Goal: Task Accomplishment & Management: Manage account settings

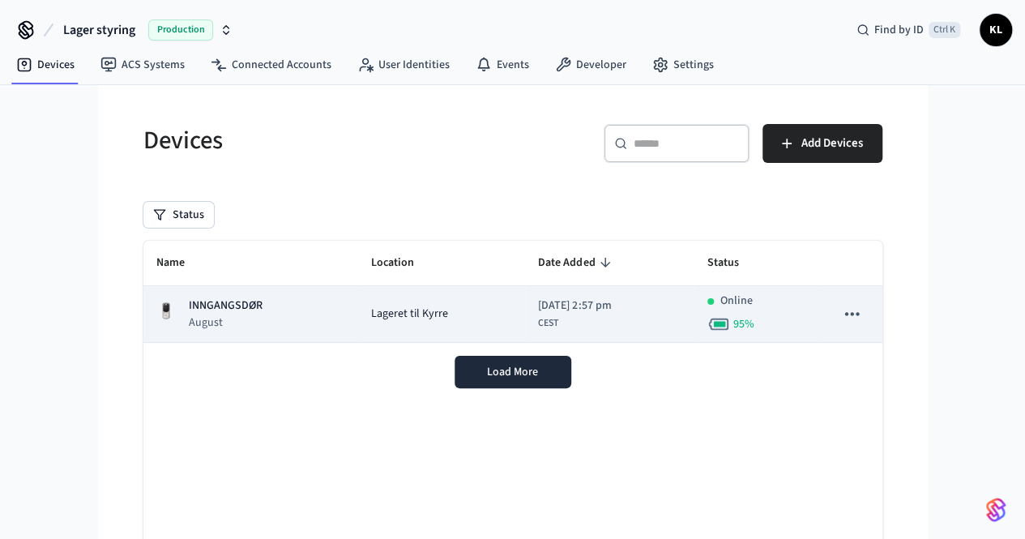
click at [358, 300] on td "Lageret til Kyrre" at bounding box center [442, 314] width 168 height 57
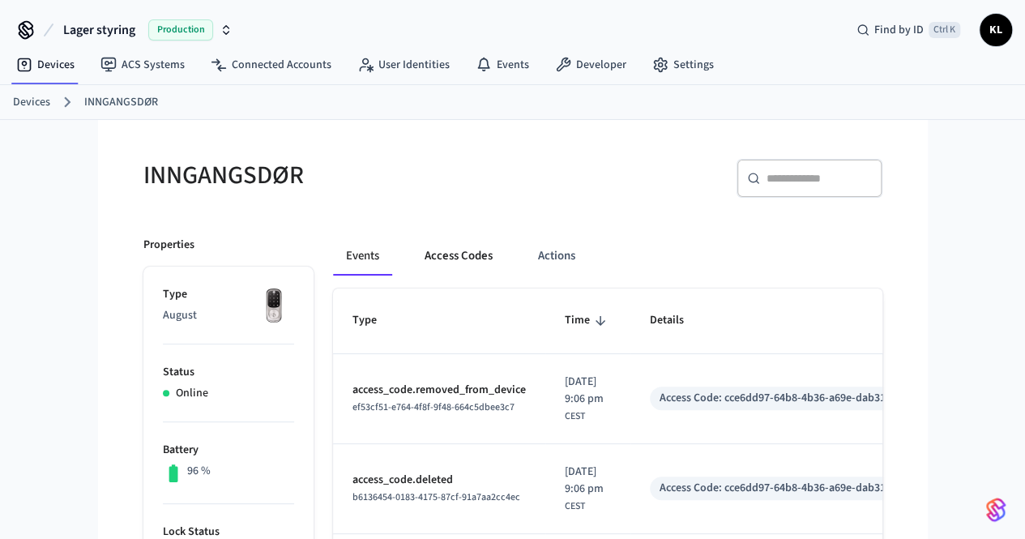
click at [412, 259] on button "Access Codes" at bounding box center [459, 256] width 94 height 39
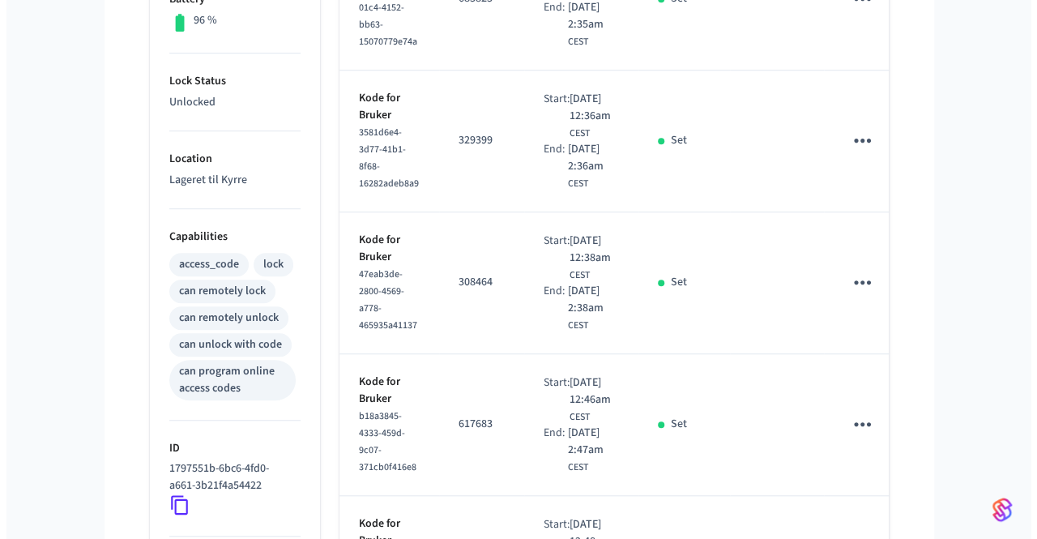
scroll to position [692, 0]
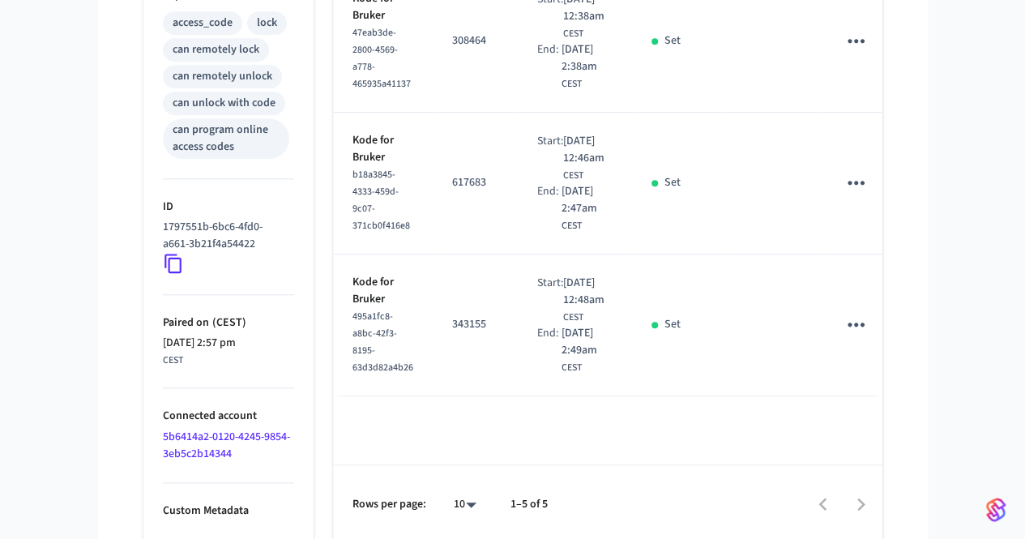
click at [864, 181] on icon "sticky table" at bounding box center [855, 183] width 17 height 4
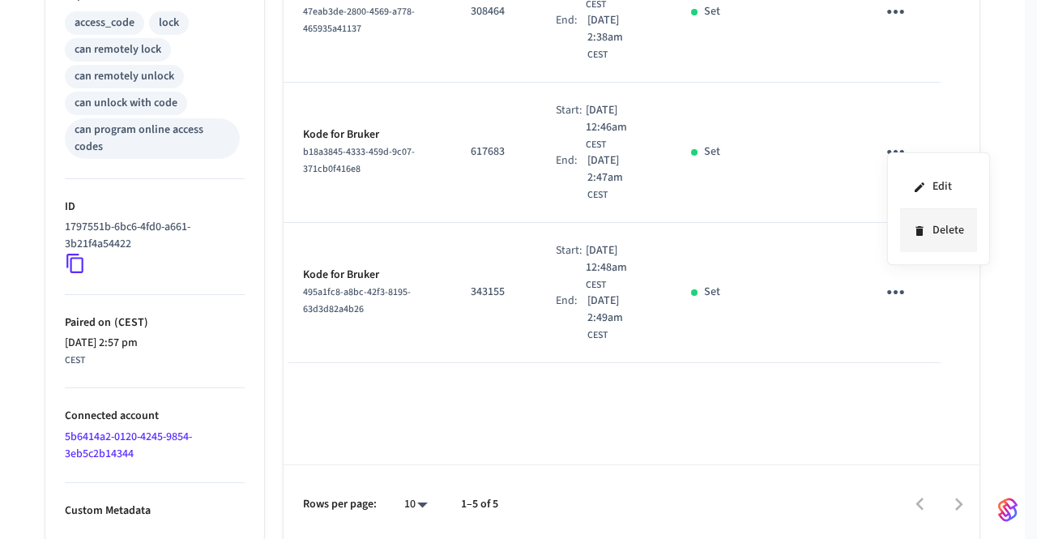
click at [926, 220] on li "Delete" at bounding box center [938, 230] width 77 height 43
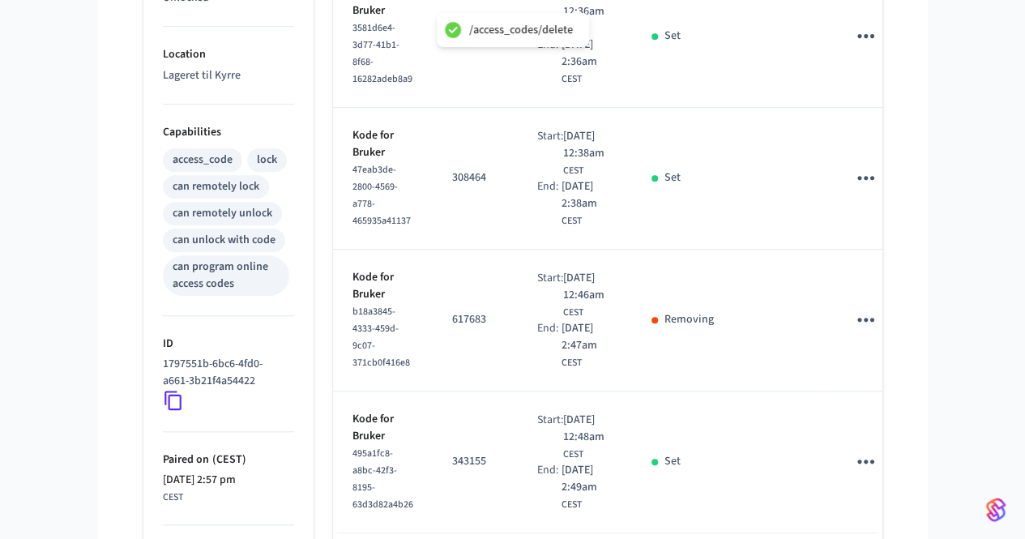
scroll to position [547, 0]
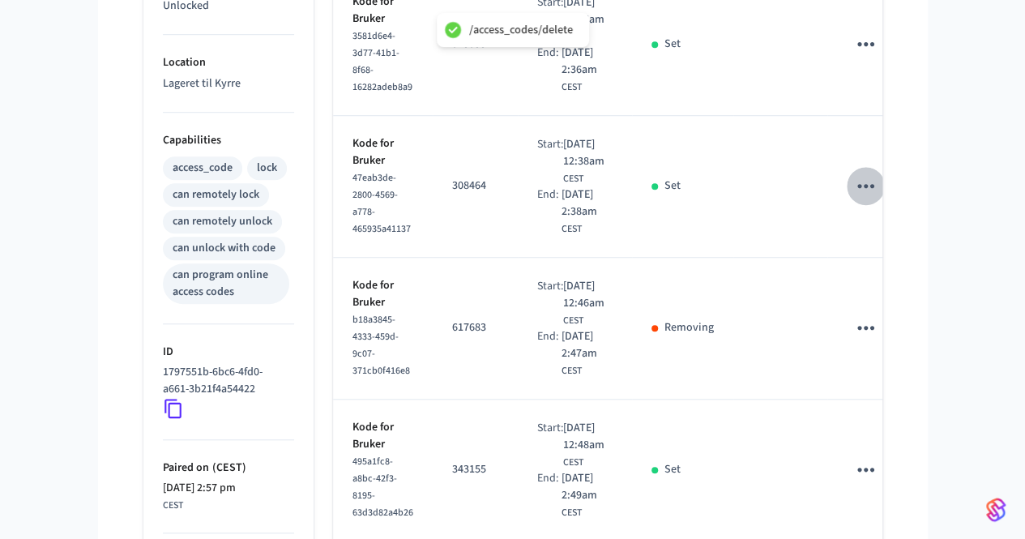
click at [878, 173] on icon "sticky table" at bounding box center [865, 185] width 25 height 25
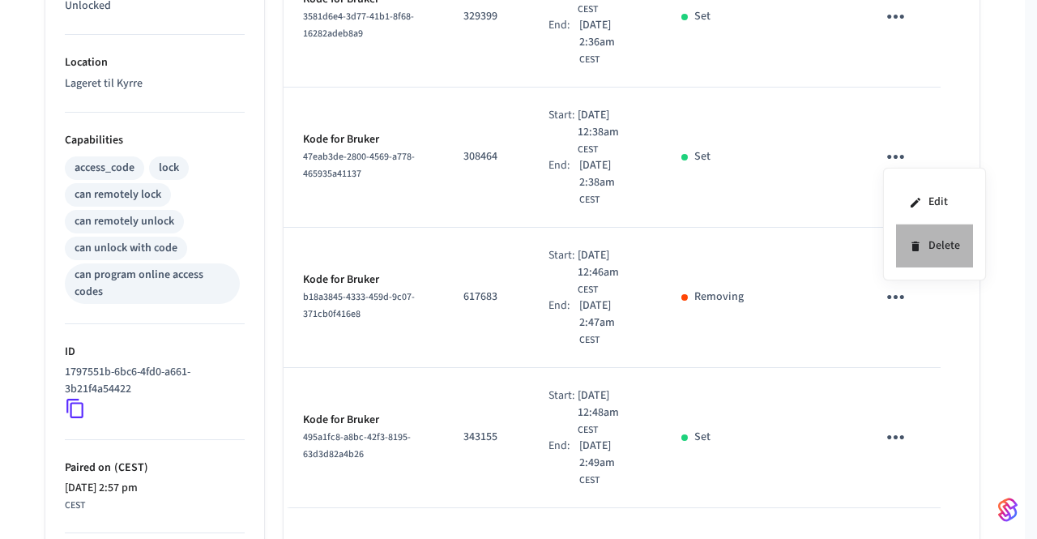
click at [926, 236] on li "Delete" at bounding box center [934, 245] width 77 height 43
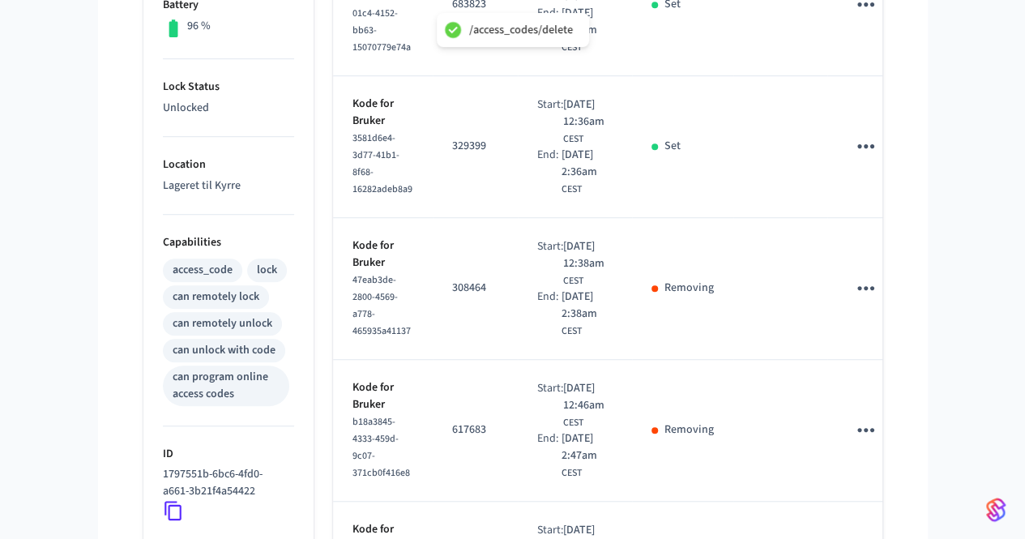
scroll to position [426, 0]
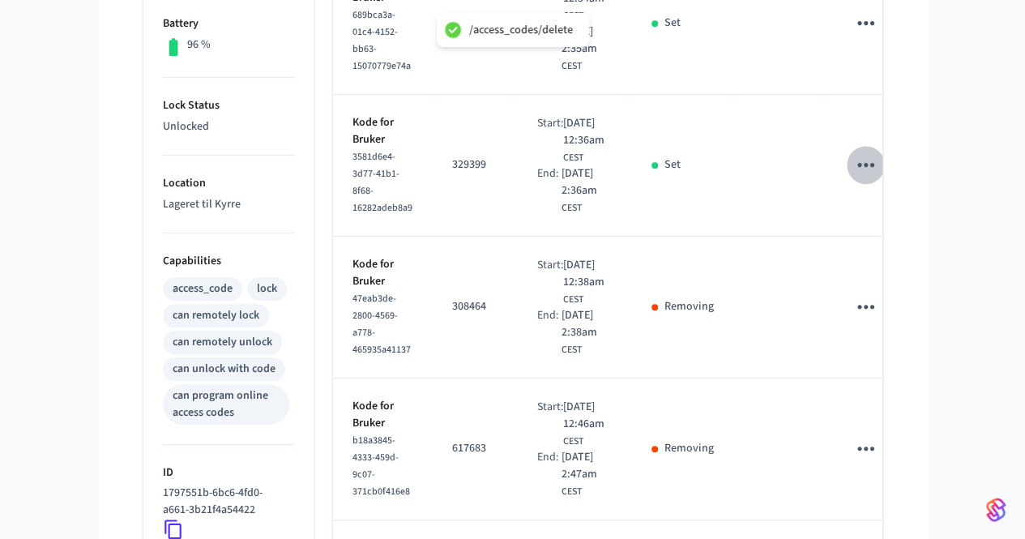
click at [874, 163] on icon "sticky table" at bounding box center [865, 165] width 17 height 4
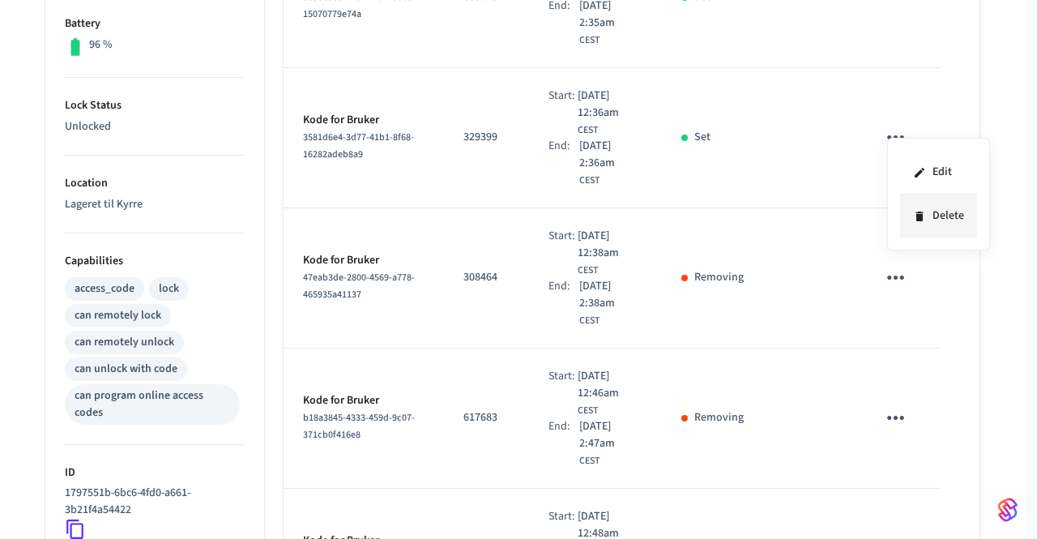
click at [917, 210] on icon at bounding box center [919, 216] width 13 height 13
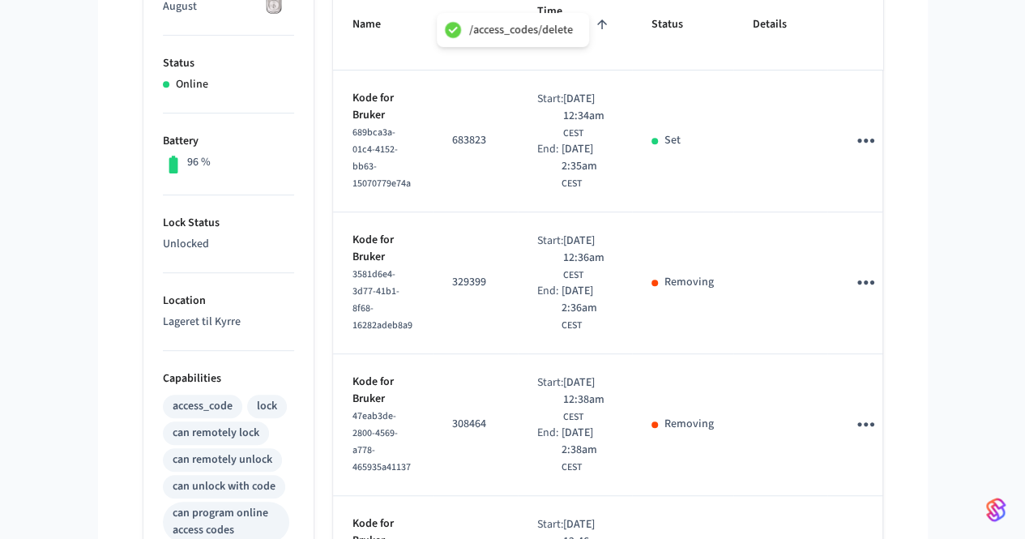
scroll to position [308, 0]
click at [874, 139] on icon "sticky table" at bounding box center [865, 141] width 17 height 4
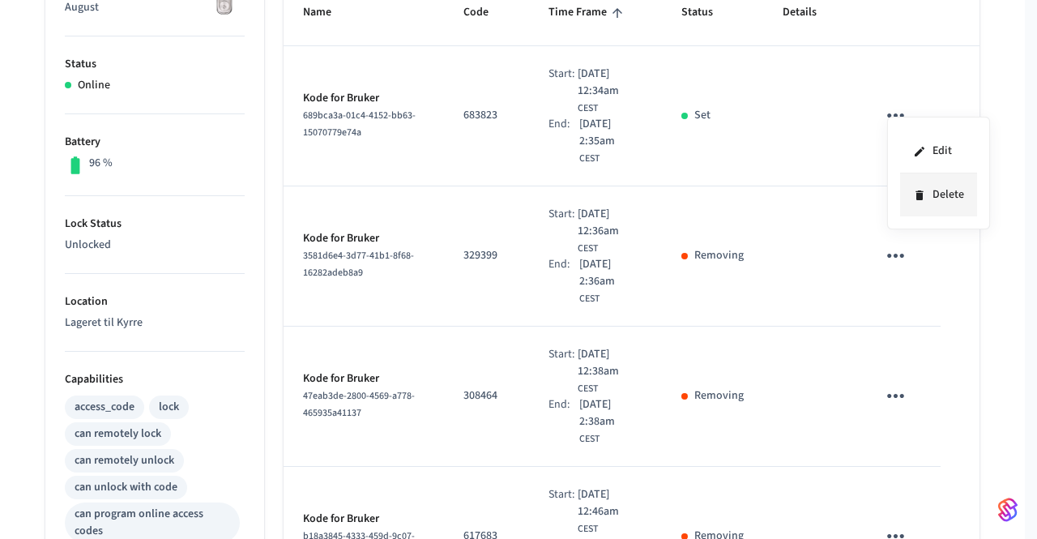
click at [928, 205] on li "Delete" at bounding box center [938, 194] width 77 height 43
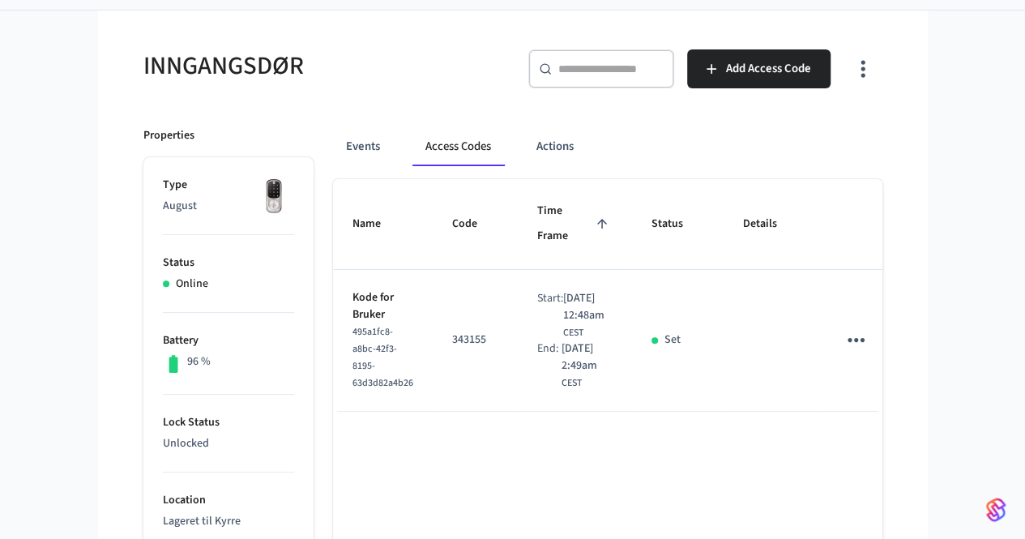
scroll to position [109, 0]
click at [868, 328] on icon "sticky table" at bounding box center [855, 340] width 25 height 25
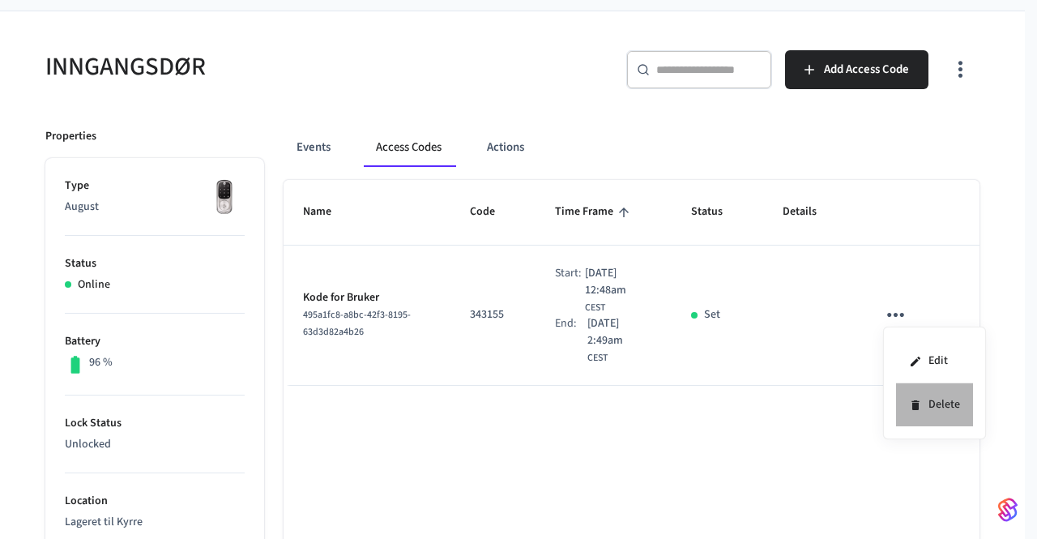
click at [929, 395] on li "Delete" at bounding box center [934, 404] width 77 height 43
